Goal: Navigation & Orientation: Go to known website

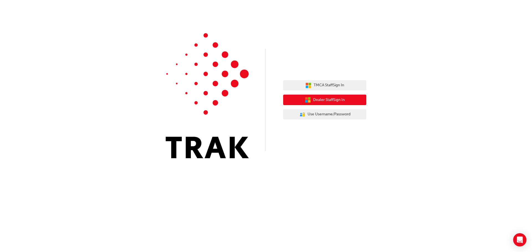
click at [325, 102] on span "Dealer Staff Sign In" at bounding box center [329, 100] width 32 height 6
